Goal: Book appointment/travel/reservation

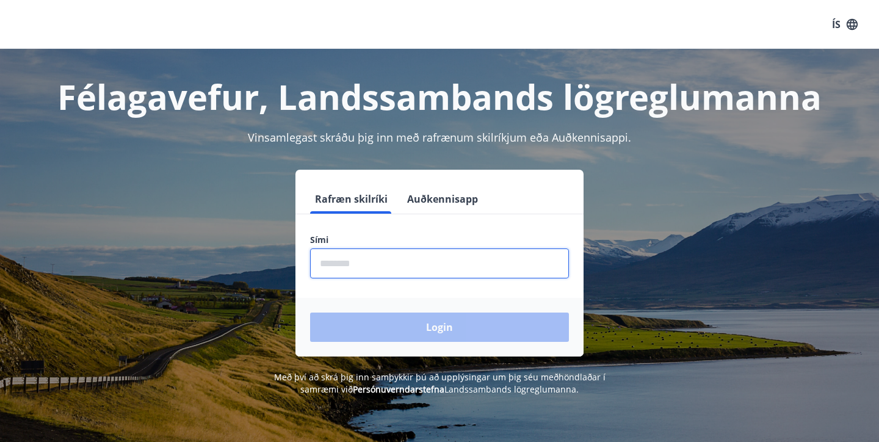
click at [341, 264] on input "phone" at bounding box center [439, 264] width 259 height 30
type input "********"
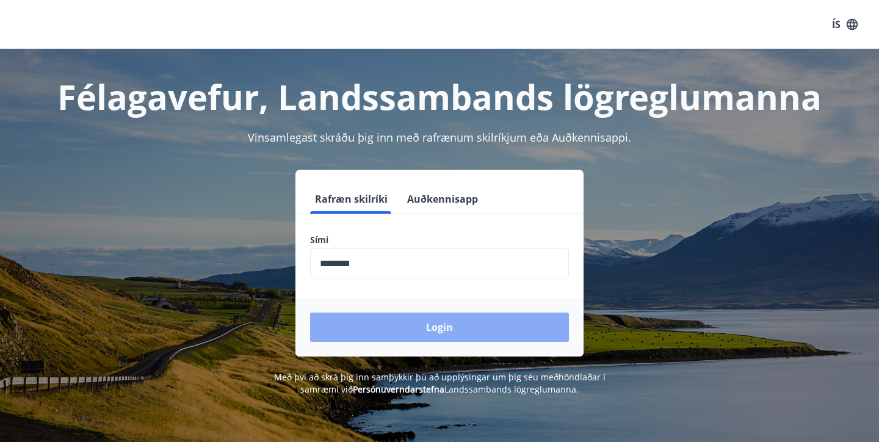
click at [376, 327] on button "Login" at bounding box center [439, 327] width 259 height 29
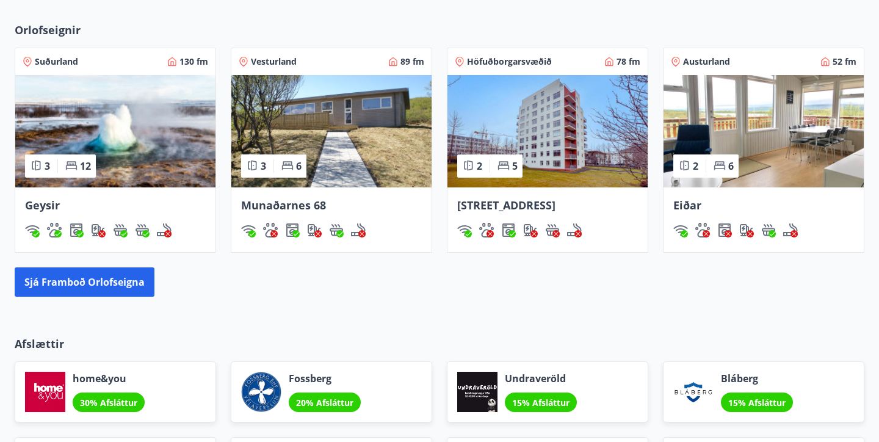
scroll to position [802, 0]
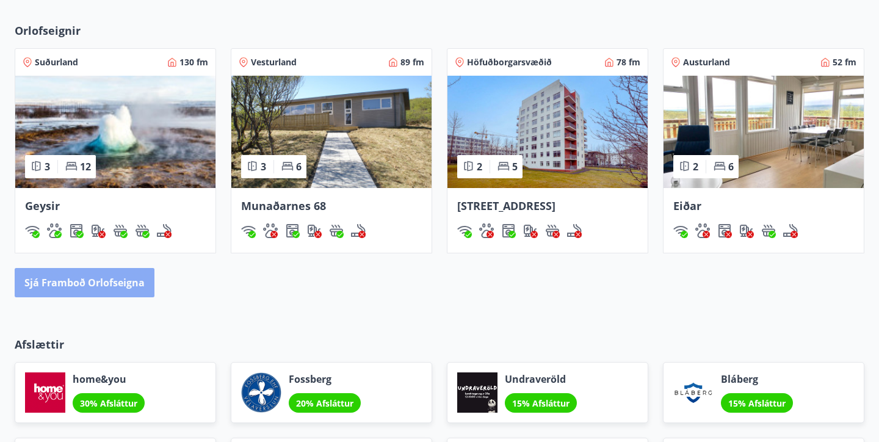
click at [100, 280] on button "Sjá framboð orlofseigna" at bounding box center [85, 282] width 140 height 29
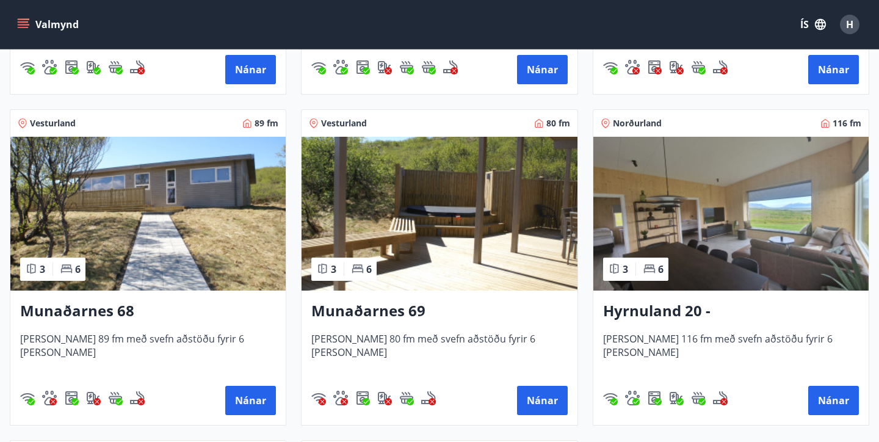
scroll to position [500, 0]
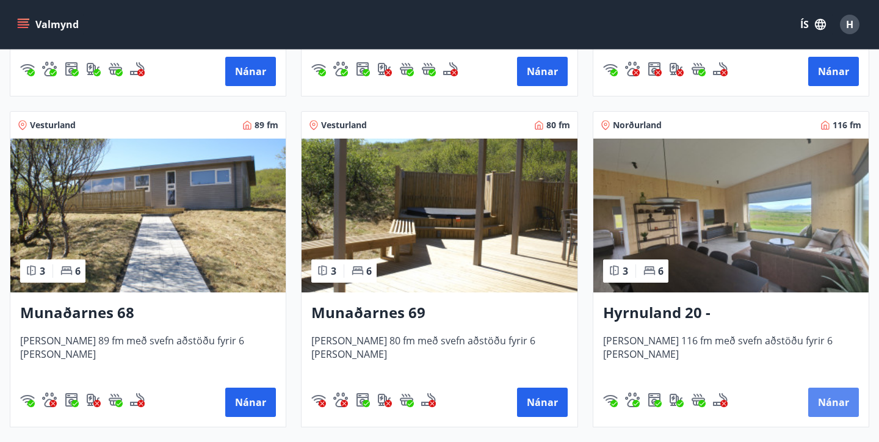
click at [828, 398] on button "Nánar" at bounding box center [834, 402] width 51 height 29
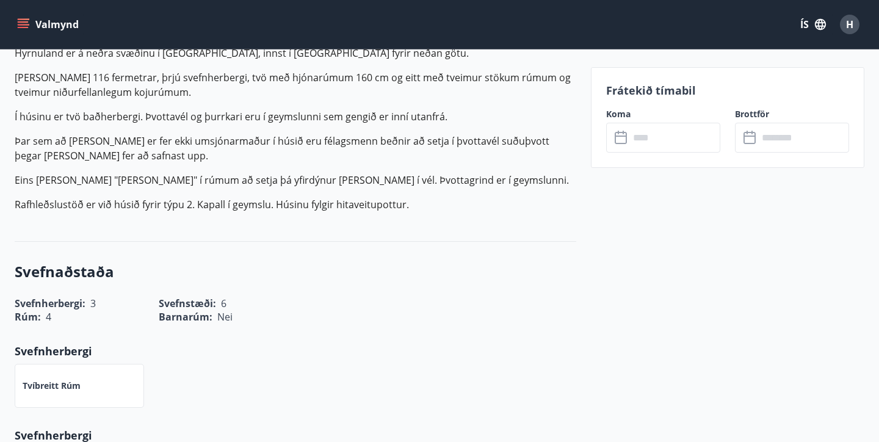
scroll to position [412, 0]
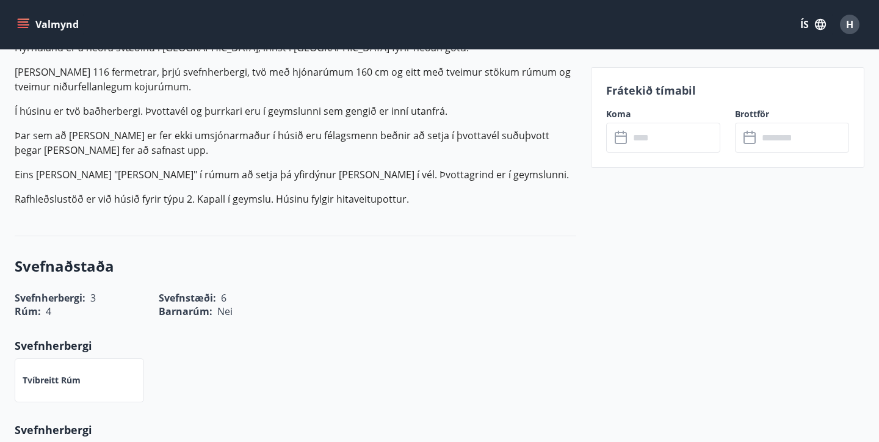
click at [616, 140] on icon at bounding box center [621, 138] width 12 height 12
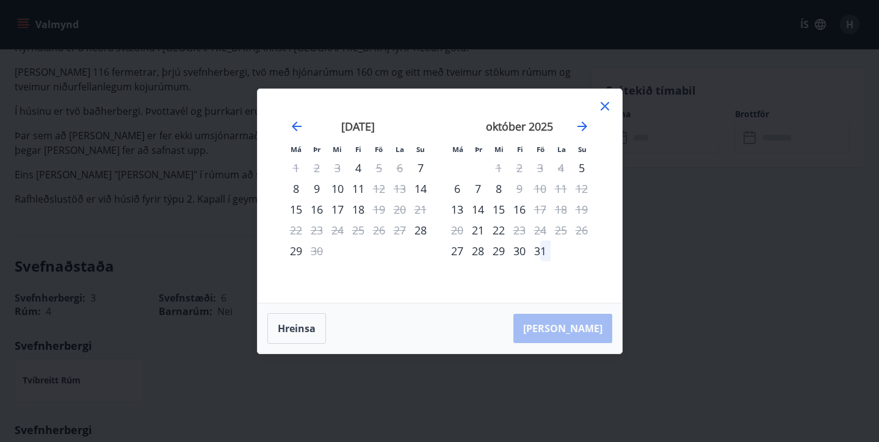
click at [608, 109] on icon at bounding box center [605, 106] width 9 height 9
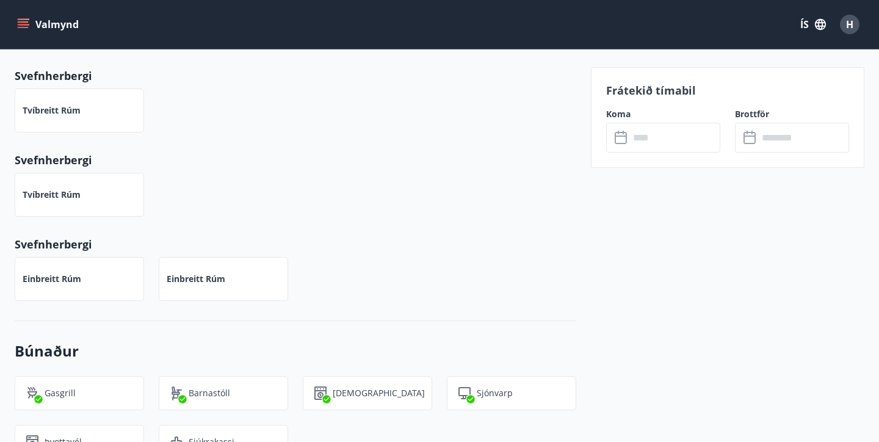
scroll to position [684, 0]
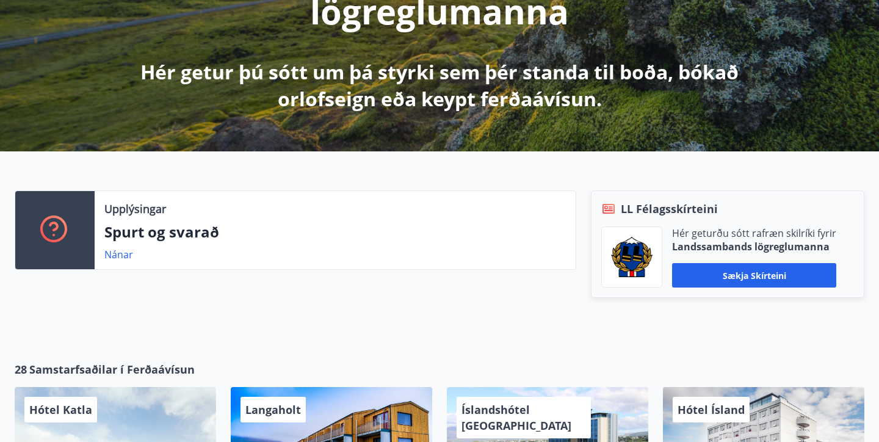
scroll to position [247, 0]
